Goal: Information Seeking & Learning: Find specific page/section

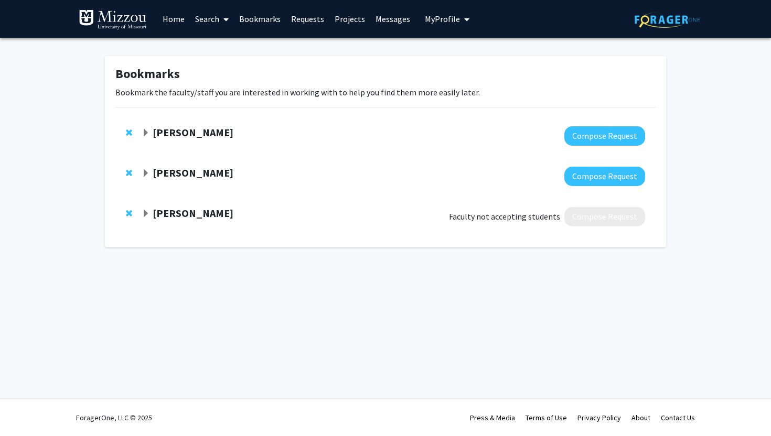
click at [143, 135] on span "Expand Yujiang Fang Bookmark" at bounding box center [146, 133] width 8 height 8
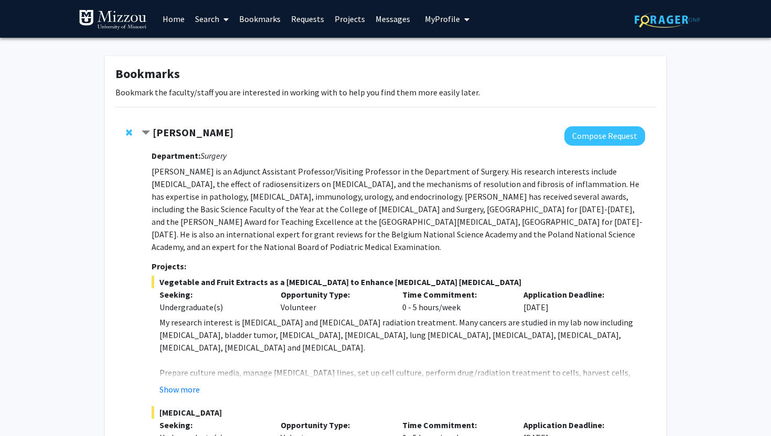
click at [143, 135] on span "Contract Yujiang Fang Bookmark" at bounding box center [146, 133] width 8 height 8
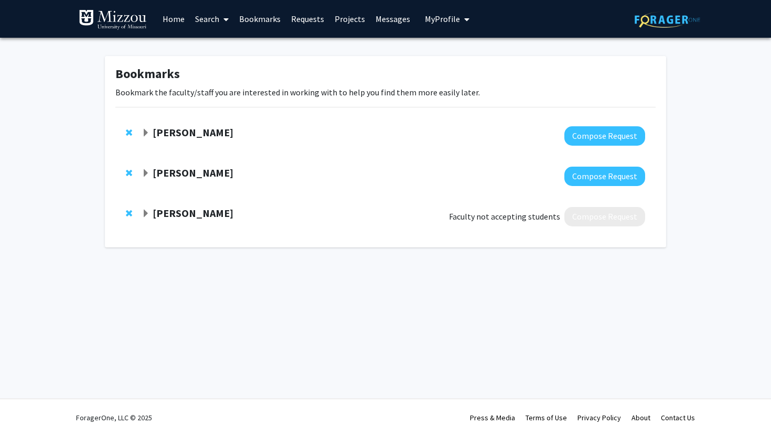
click at [143, 135] on span "Expand Yujiang Fang Bookmark" at bounding box center [146, 133] width 8 height 8
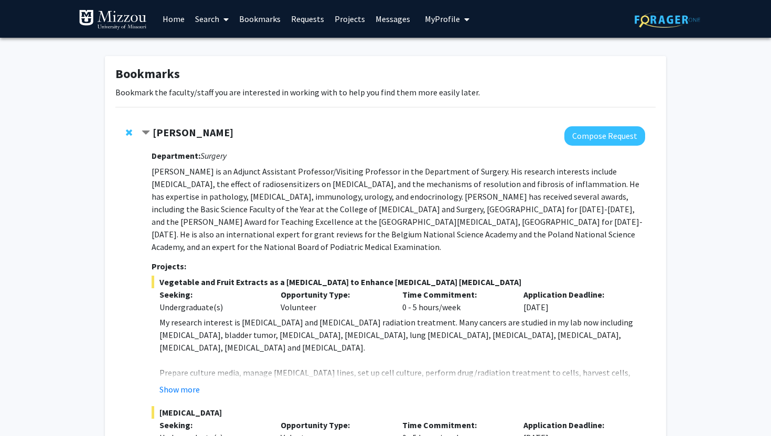
click at [211, 15] on link "Search" at bounding box center [212, 19] width 44 height 37
click at [233, 117] on div "[PERSON_NAME] Compose Request Department: Surgery [PERSON_NAME] is an Adjunct A…" at bounding box center [385, 336] width 540 height 440
click at [260, 15] on link "Bookmarks" at bounding box center [260, 19] width 52 height 37
click at [348, 20] on link "Projects" at bounding box center [349, 19] width 41 height 37
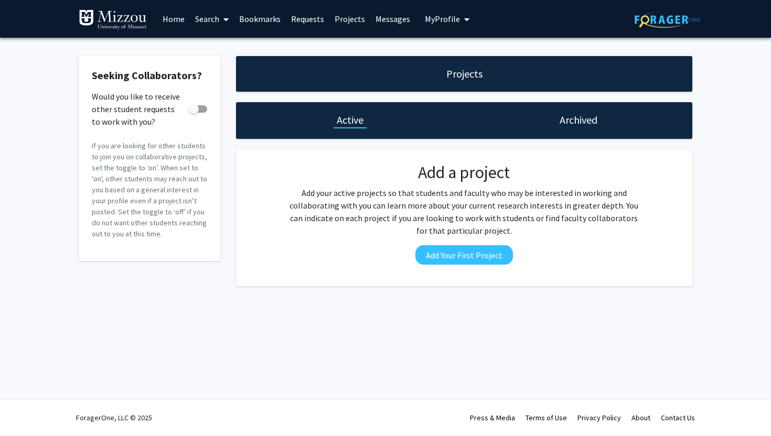
click at [348, 20] on link "Projects" at bounding box center [349, 19] width 41 height 37
click at [349, 14] on link "Projects" at bounding box center [349, 19] width 41 height 37
click at [177, 16] on link "Home" at bounding box center [173, 19] width 32 height 37
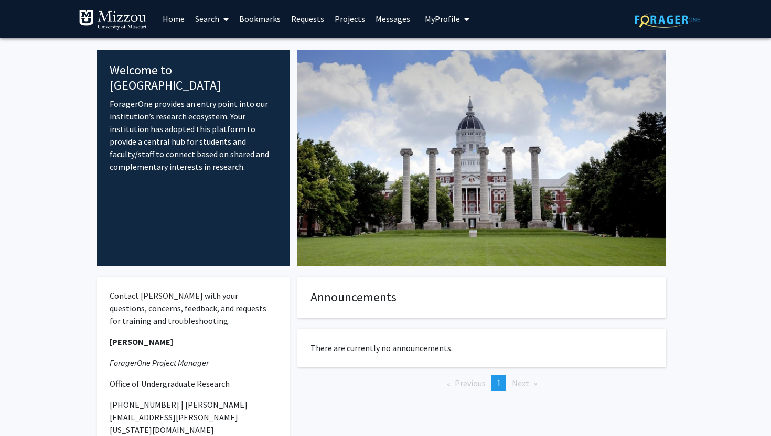
click at [216, 17] on link "Search" at bounding box center [212, 19] width 44 height 37
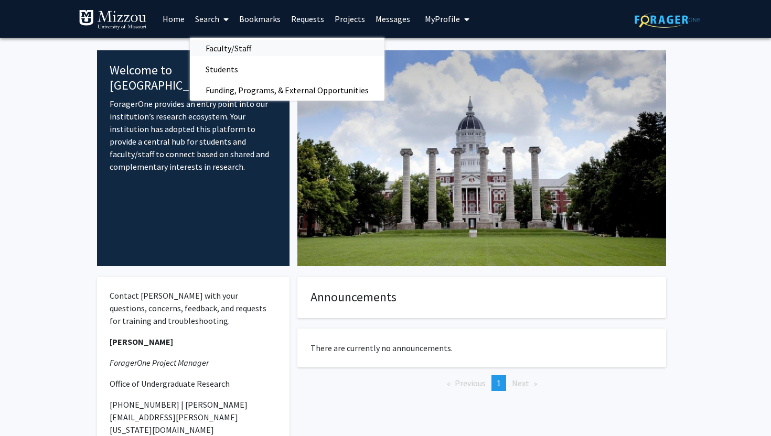
click at [230, 47] on span "Faculty/Staff" at bounding box center [228, 48] width 77 height 21
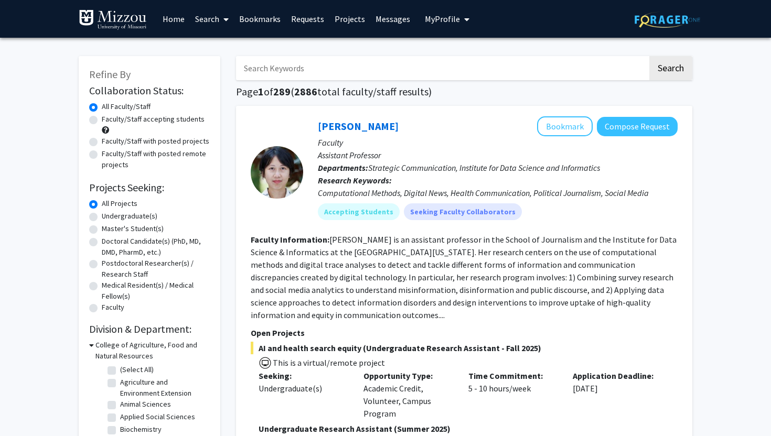
click at [118, 219] on label "Undergraduate(s)" at bounding box center [130, 216] width 56 height 11
click at [109, 218] on input "Undergraduate(s)" at bounding box center [105, 214] width 7 height 7
radio input "true"
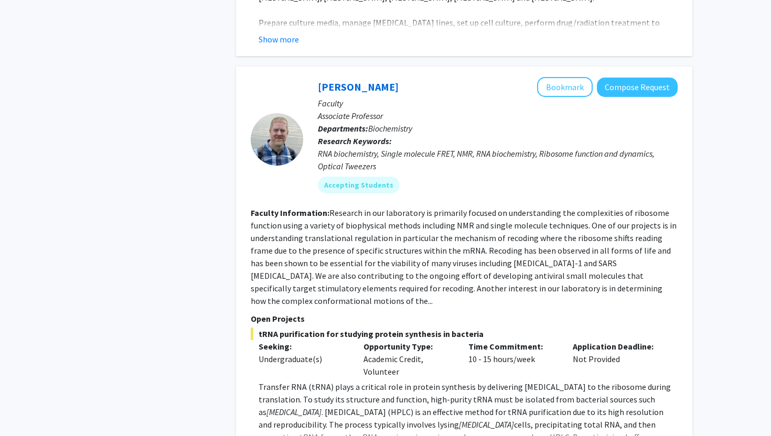
scroll to position [1178, 0]
